Goal: Task Accomplishment & Management: Use online tool/utility

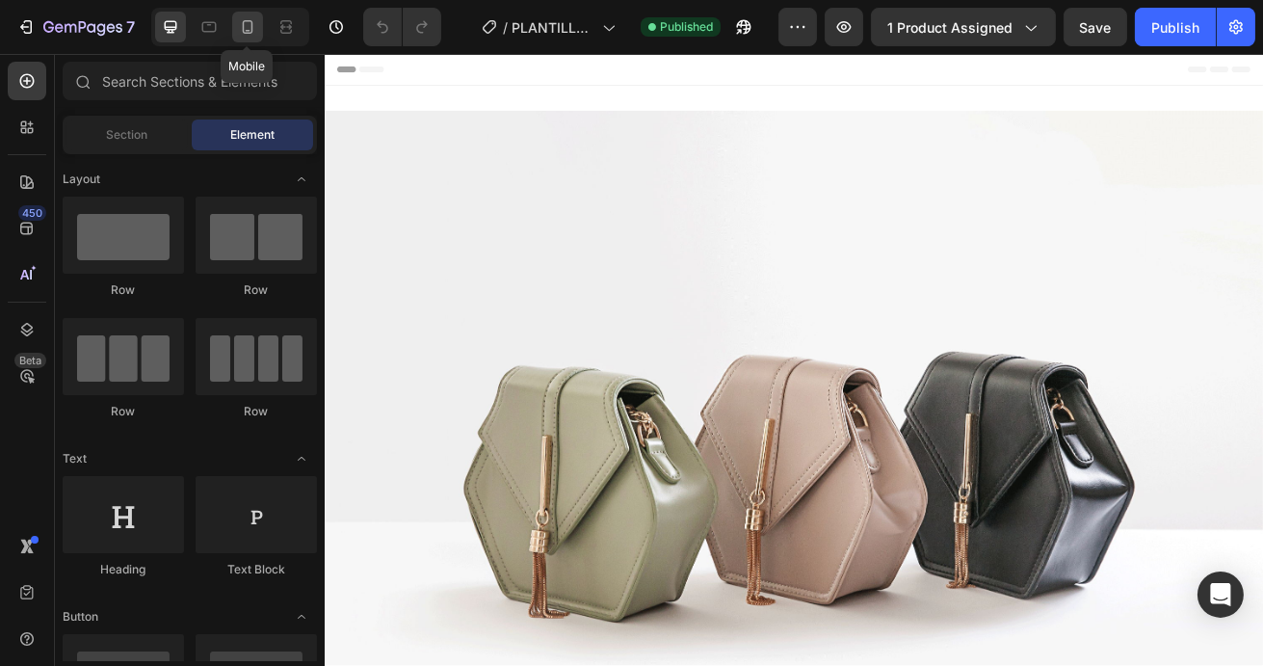
click at [245, 19] on icon at bounding box center [247, 26] width 19 height 19
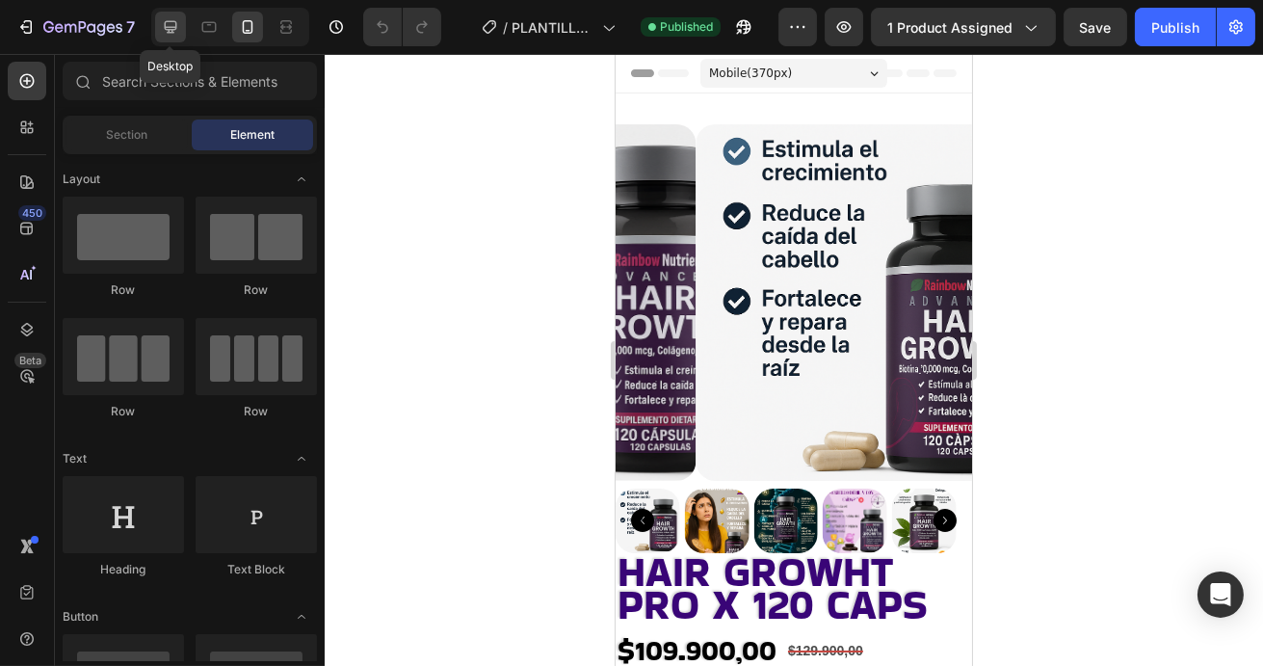
click at [163, 28] on icon at bounding box center [170, 26] width 19 height 19
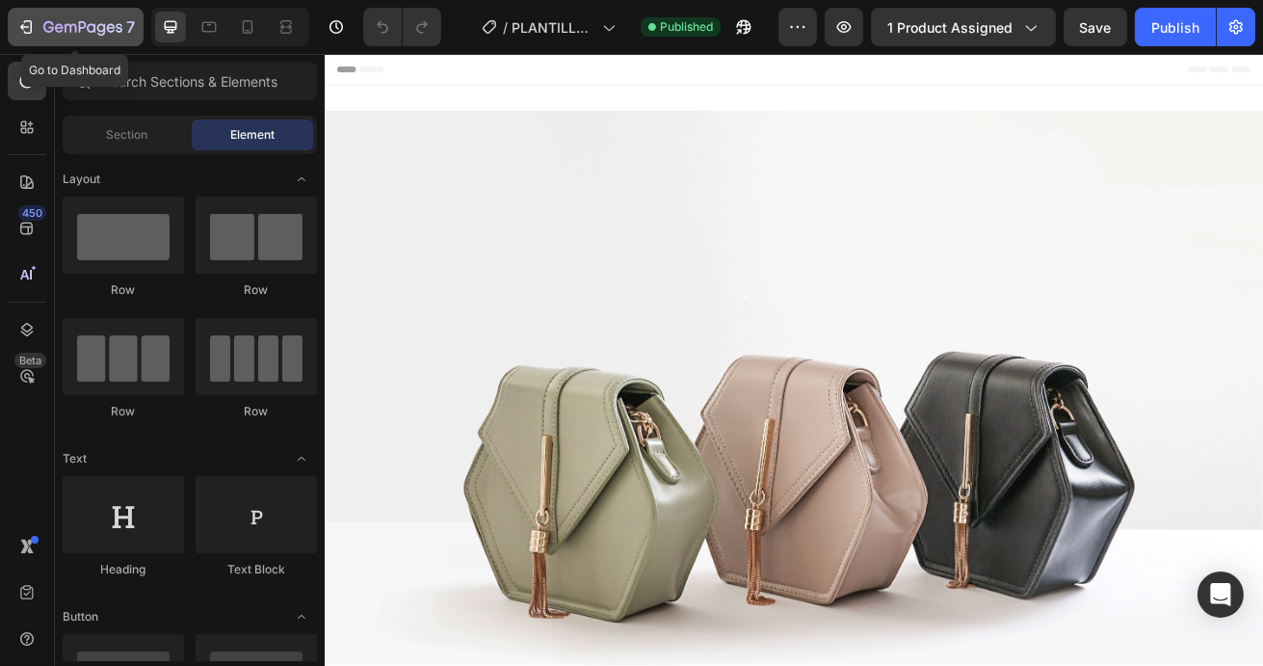
click at [24, 29] on icon "button" at bounding box center [25, 26] width 19 height 19
